Goal: Transaction & Acquisition: Book appointment/travel/reservation

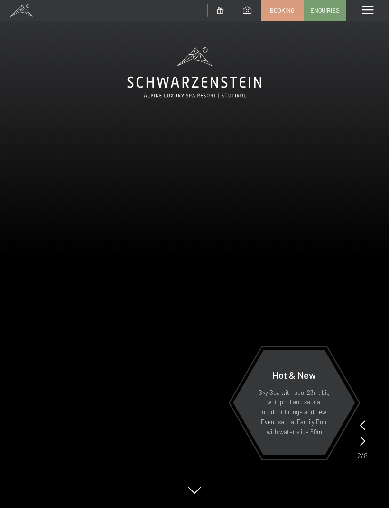
click at [281, 14] on link "Booking" at bounding box center [282, 10] width 42 height 20
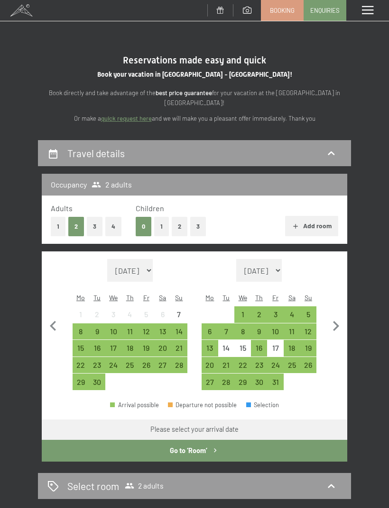
click at [175, 225] on button "2" at bounding box center [180, 226] width 16 height 19
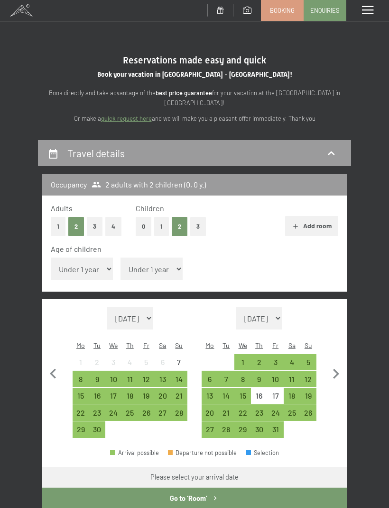
click at [95, 261] on select "Under 1 year 1 year 2 years 3 years 4 years 5 years 6 years 7 years 8 years 9 y…" at bounding box center [82, 269] width 62 height 23
select select "15"
click at [160, 265] on select "Under 1 year 1 year 2 years 3 years 4 years 5 years 6 years 7 years 8 years 9 y…" at bounding box center [151, 269] width 62 height 23
select select "12"
click at [332, 364] on icon "button" at bounding box center [336, 374] width 20 height 20
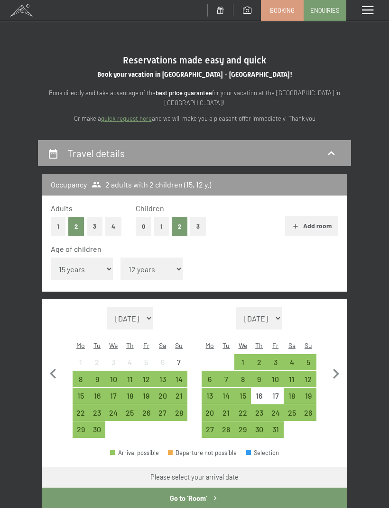
select select "2025-10-01"
select select "2025-11-01"
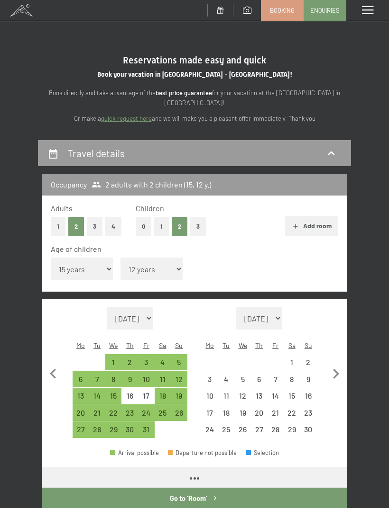
click at [334, 369] on icon "button" at bounding box center [336, 374] width 6 height 10
select select "2025-11-01"
select select "2025-12-01"
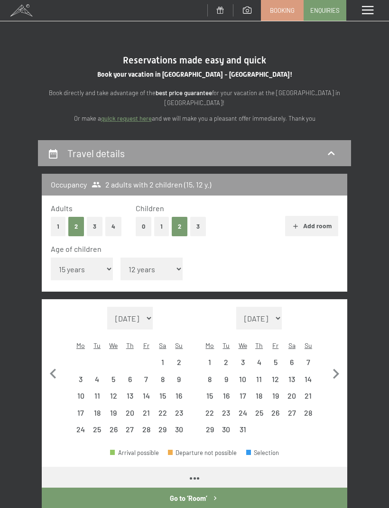
select select "2025-11-01"
select select "2025-12-01"
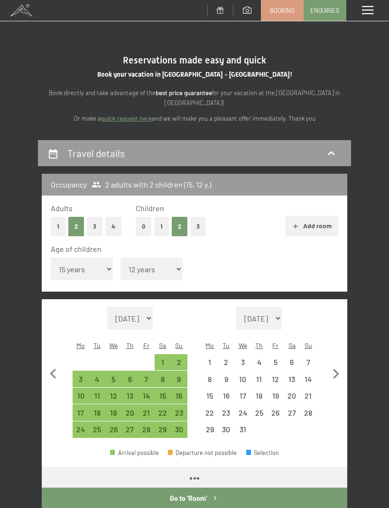
select select "2025-11-01"
select select "2025-12-01"
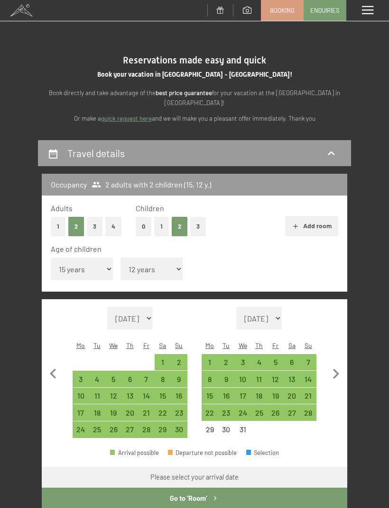
click at [306, 376] on div "14" at bounding box center [308, 383] width 15 height 15
select select "2025-11-01"
select select "2025-12-01"
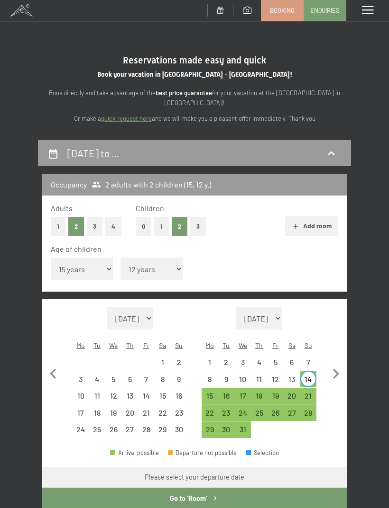
click at [309, 392] on div "21" at bounding box center [308, 399] width 15 height 15
select select "2025-11-01"
select select "2025-12-01"
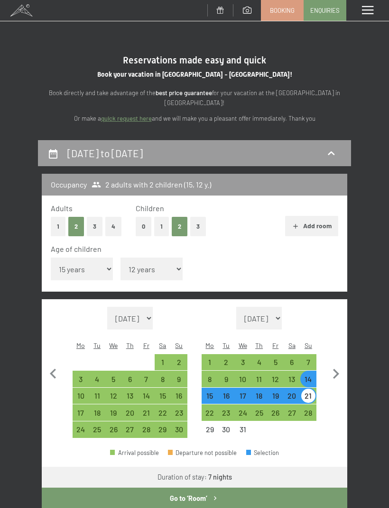
click at [162, 488] on button "Go to ‘Room’" at bounding box center [194, 499] width 305 height 22
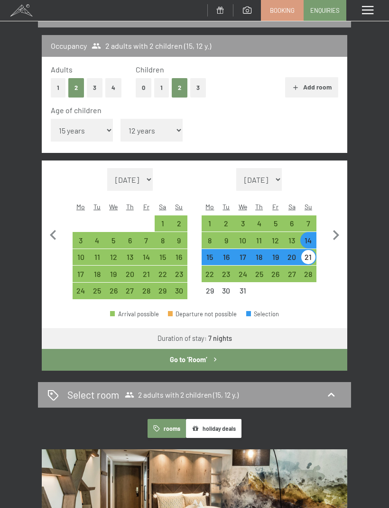
select select "2025-11-01"
select select "2025-12-01"
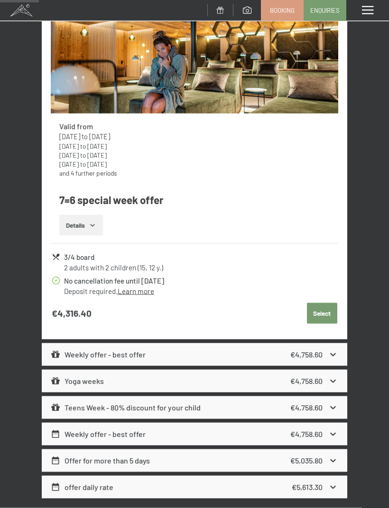
scroll to position [556, 0]
click at [320, 313] on button "Select" at bounding box center [322, 313] width 30 height 21
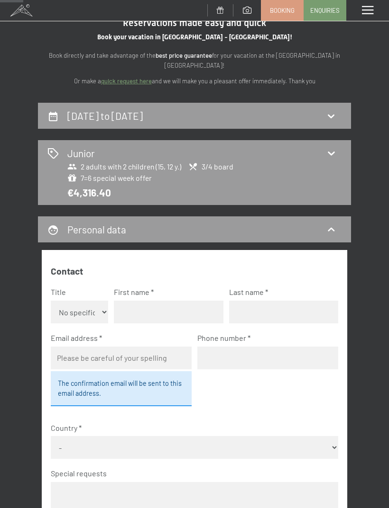
scroll to position [0, 0]
